Goal: Transaction & Acquisition: Purchase product/service

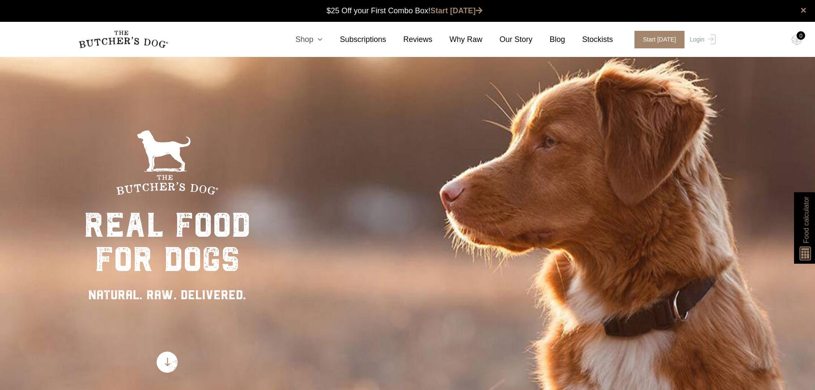
click at [316, 40] on link "Shop" at bounding box center [300, 40] width 44 height 12
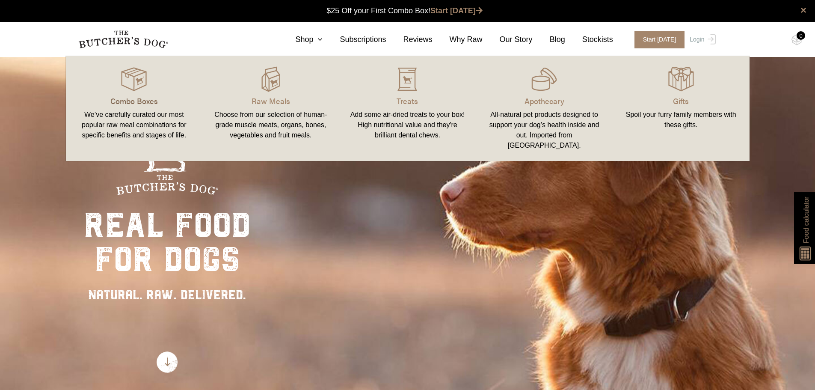
click at [150, 100] on p "Combo Boxes" at bounding box center [134, 101] width 116 height 12
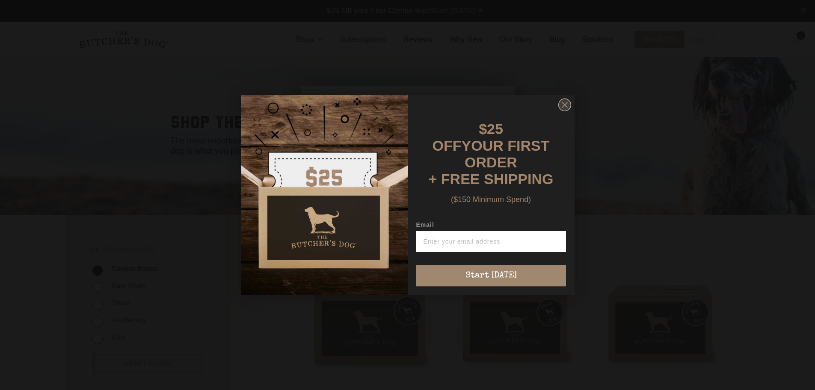
click at [564, 108] on circle "Close dialog" at bounding box center [564, 105] width 12 height 12
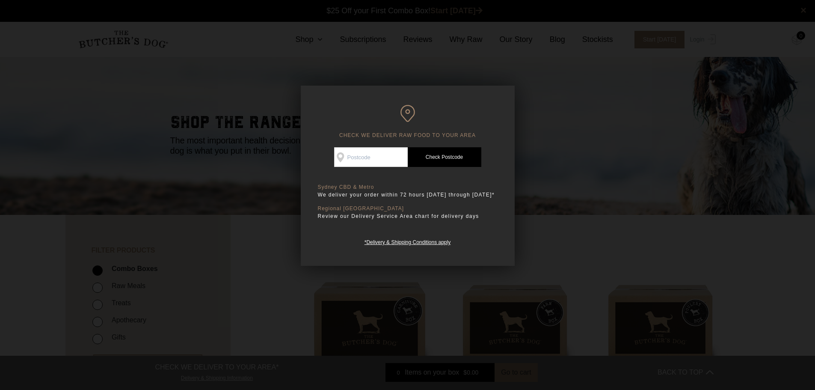
click at [385, 160] on input "Check Availability At" at bounding box center [371, 157] width 74 height 20
type input "2567"
click at [449, 154] on link "Check Postcode" at bounding box center [445, 157] width 74 height 20
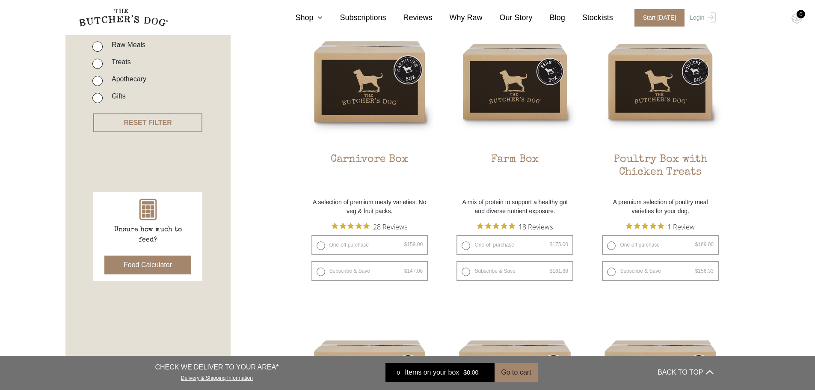
scroll to position [257, 0]
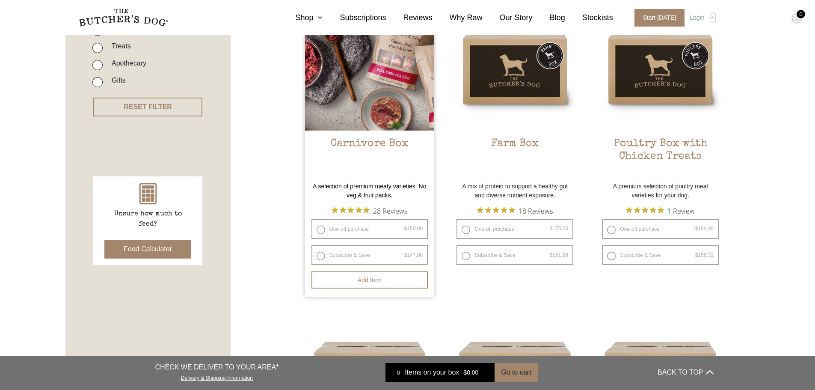
click at [377, 117] on img at bounding box center [370, 66] width 130 height 130
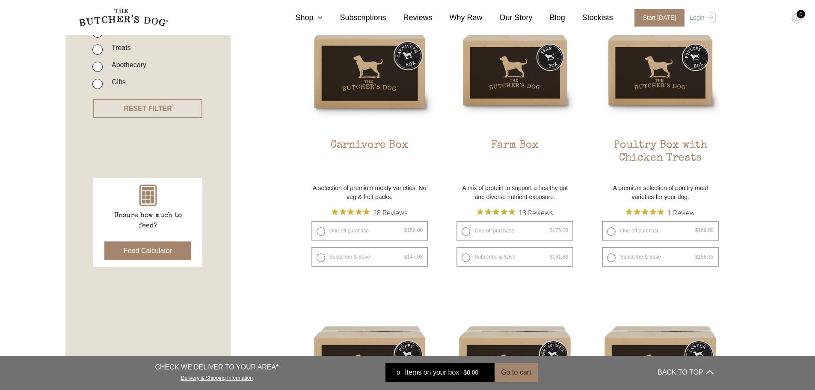
scroll to position [0, 0]
